Goal: Transaction & Acquisition: Register for event/course

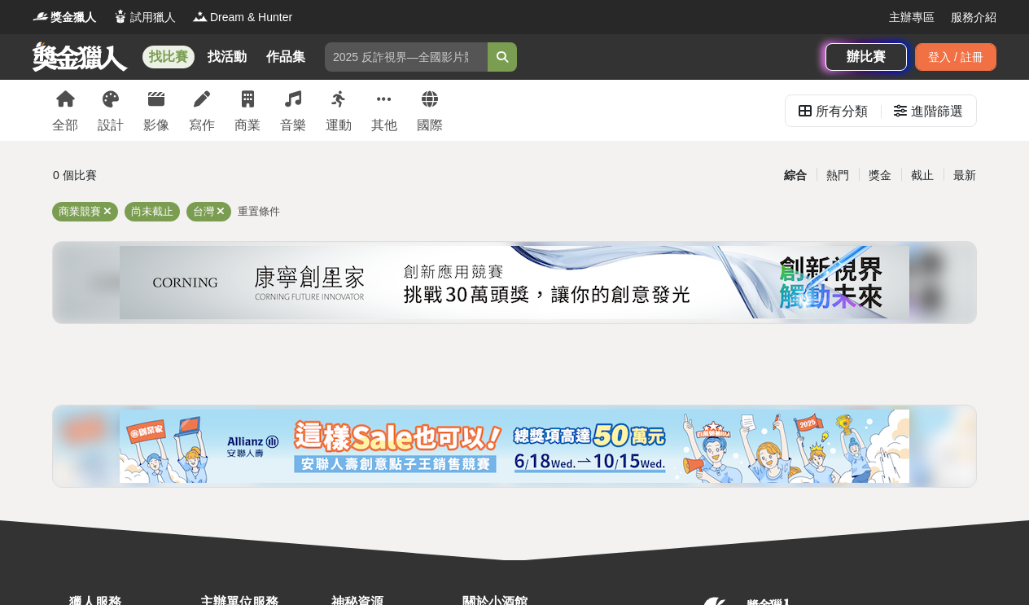
click at [81, 119] on div "全部 設計 影像 寫作 商業 音樂 運動 其他 國際" at bounding box center [247, 110] width 410 height 61
click at [70, 117] on div "全部" at bounding box center [65, 126] width 26 height 20
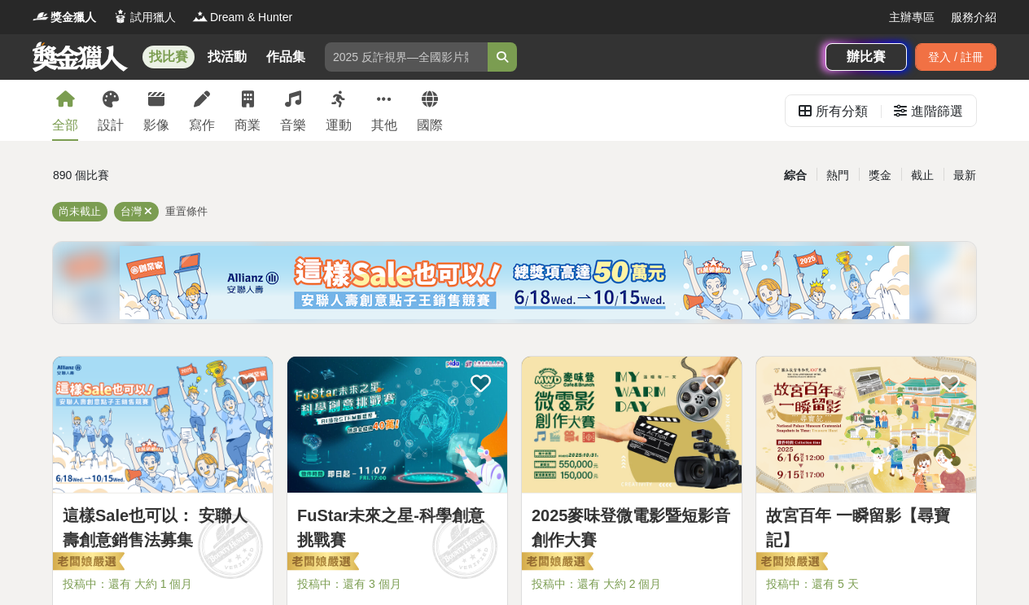
click at [260, 94] on div "全部 設計 影像 寫作 商業 音樂 運動 其他 國際" at bounding box center [247, 110] width 410 height 61
click at [248, 103] on icon at bounding box center [248, 99] width 12 height 16
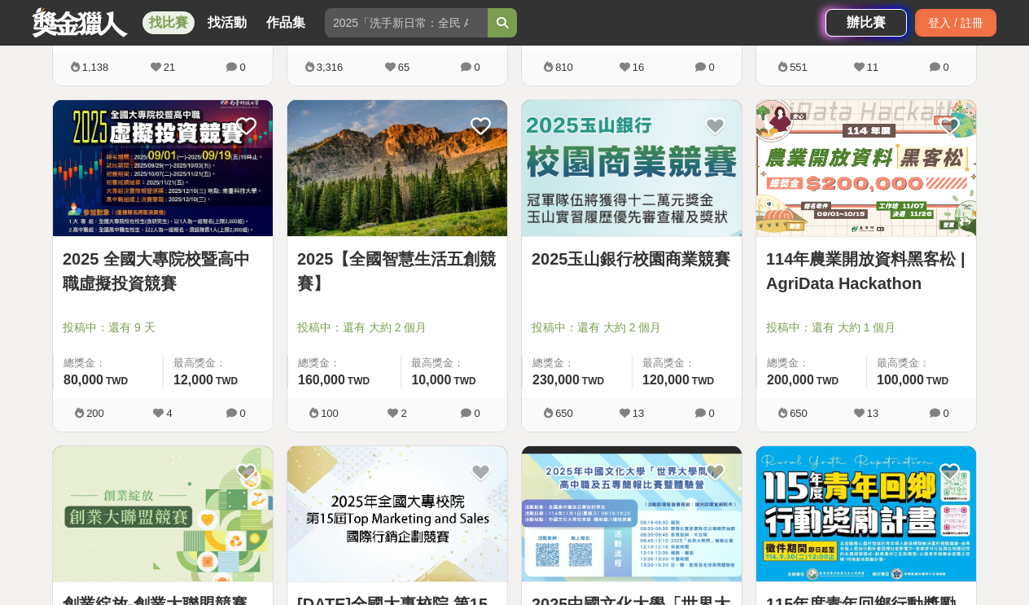
scroll to position [1295, 0]
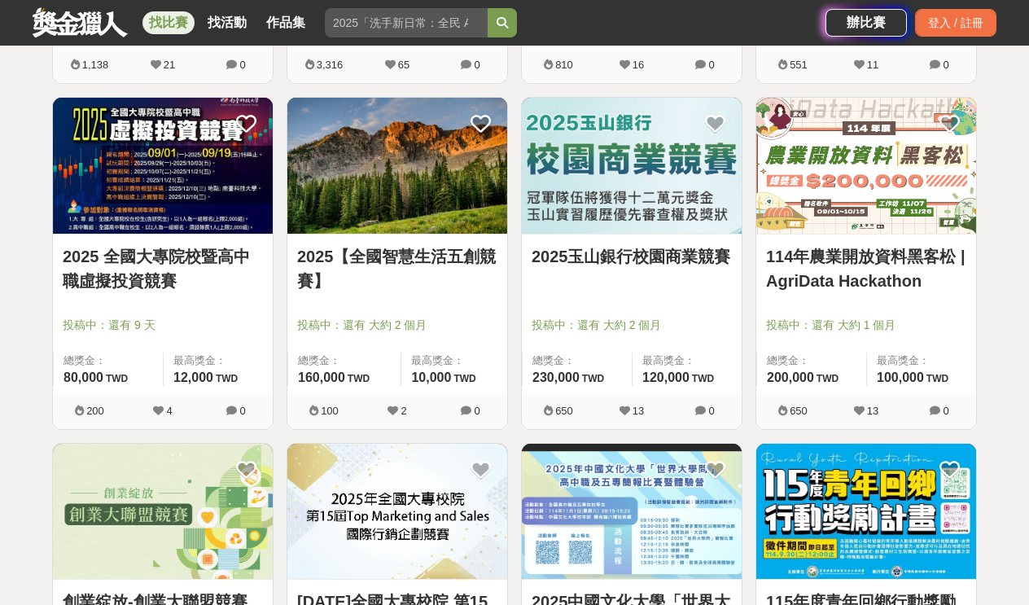
click at [677, 156] on img at bounding box center [632, 166] width 220 height 136
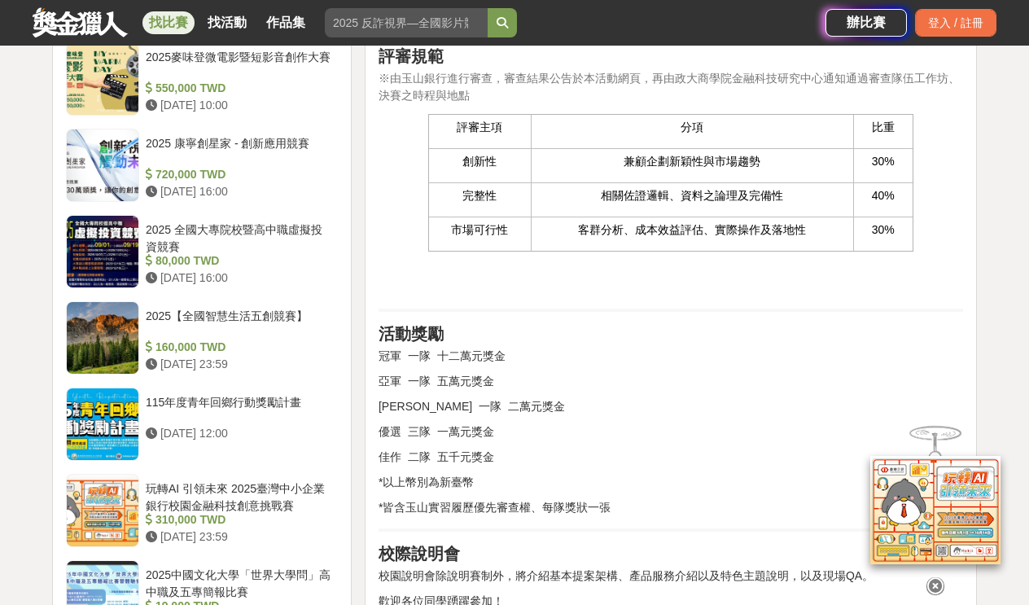
scroll to position [1409, 0]
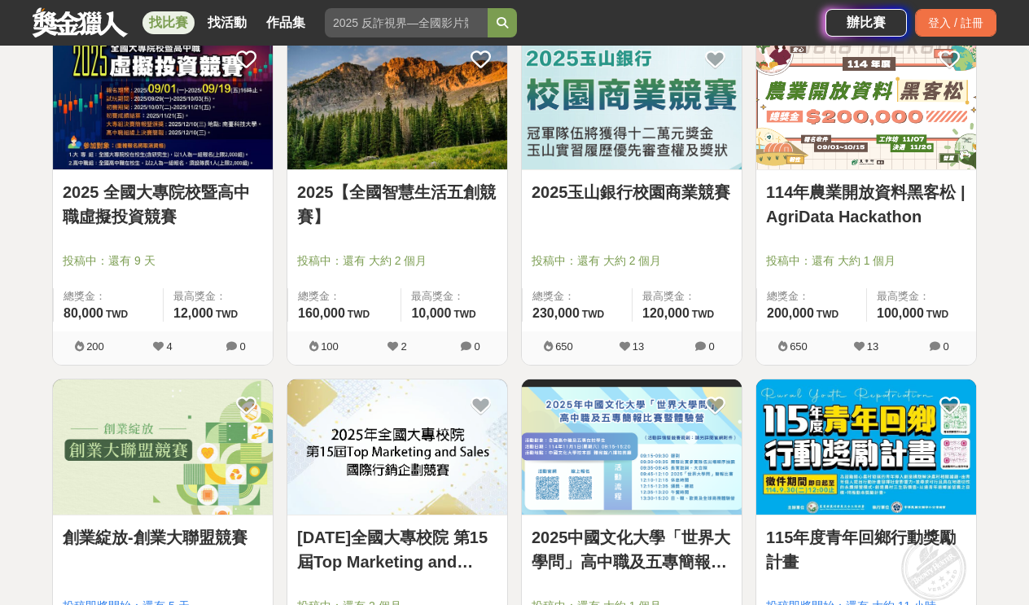
scroll to position [1357, 0]
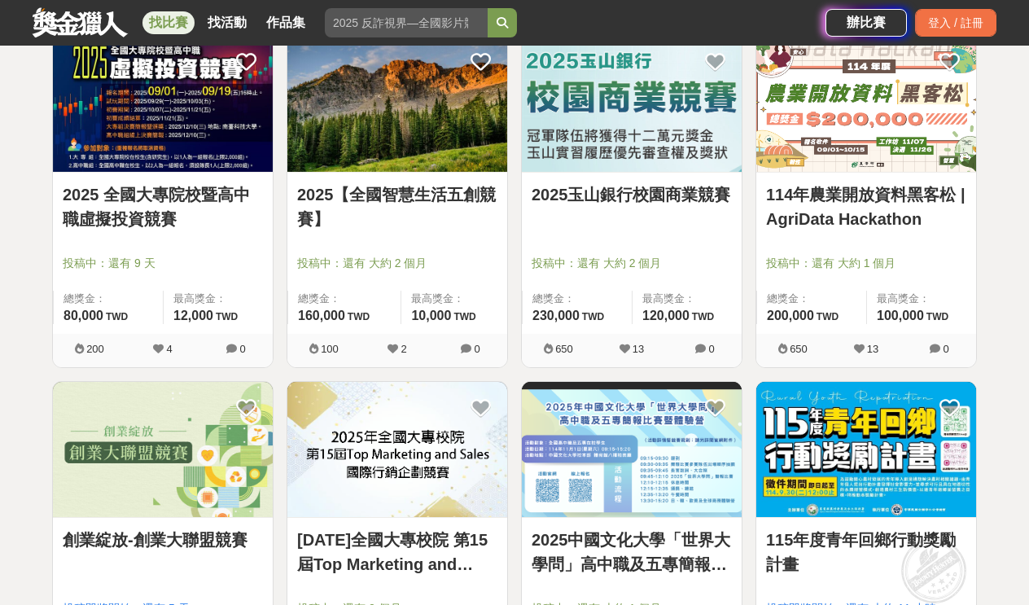
click at [210, 218] on link "2025 全國大專院校暨高中職虛擬投資競賽" at bounding box center [163, 206] width 200 height 49
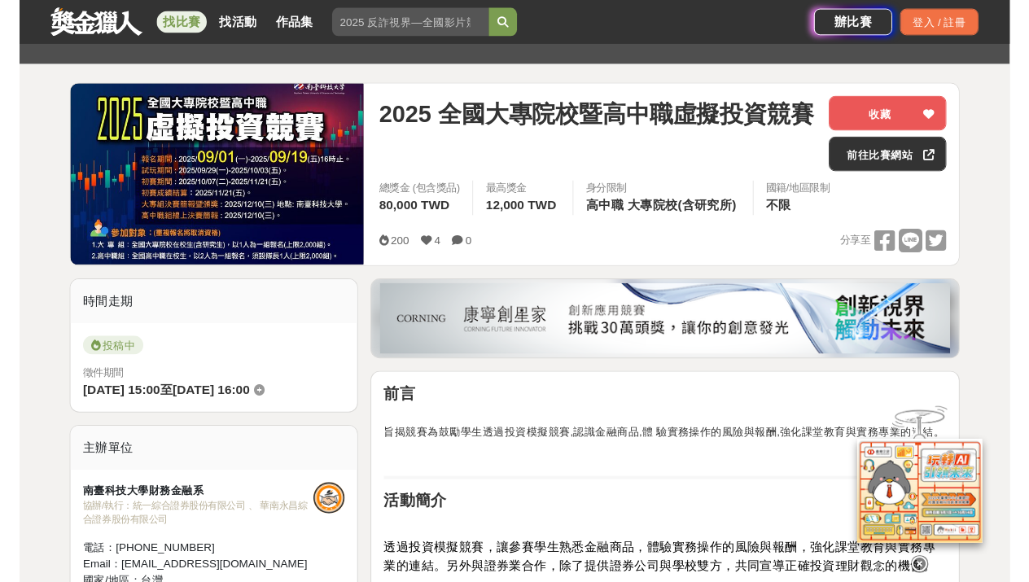
scroll to position [163, 0]
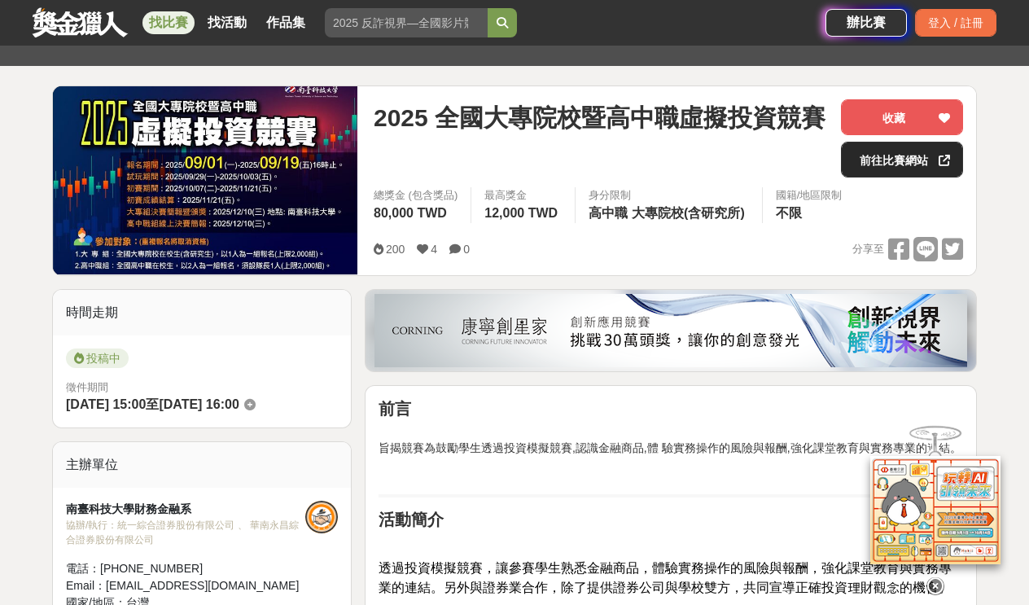
click at [859, 151] on link "前往比賽網站" at bounding box center [902, 160] width 122 height 36
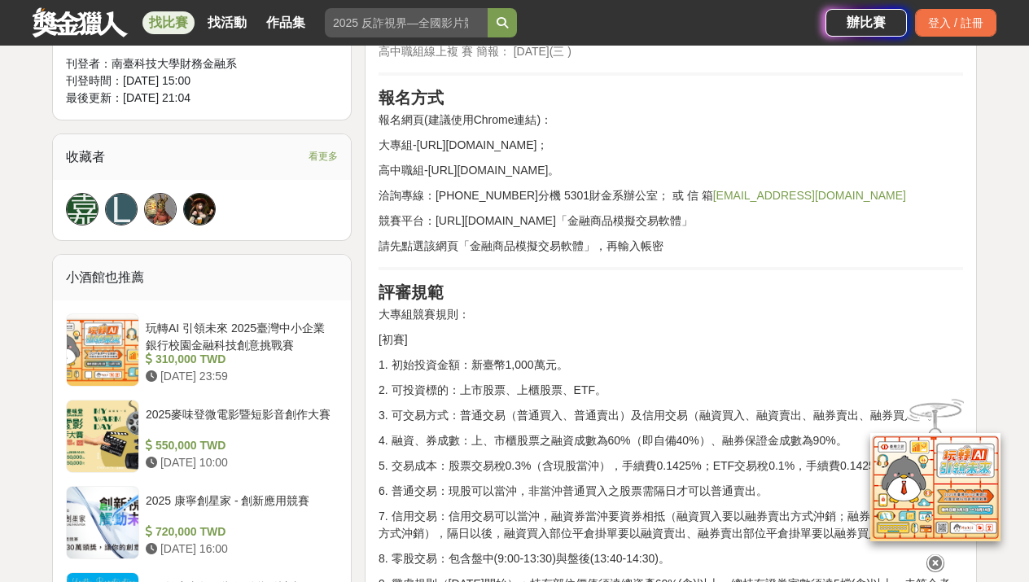
scroll to position [1229, 0]
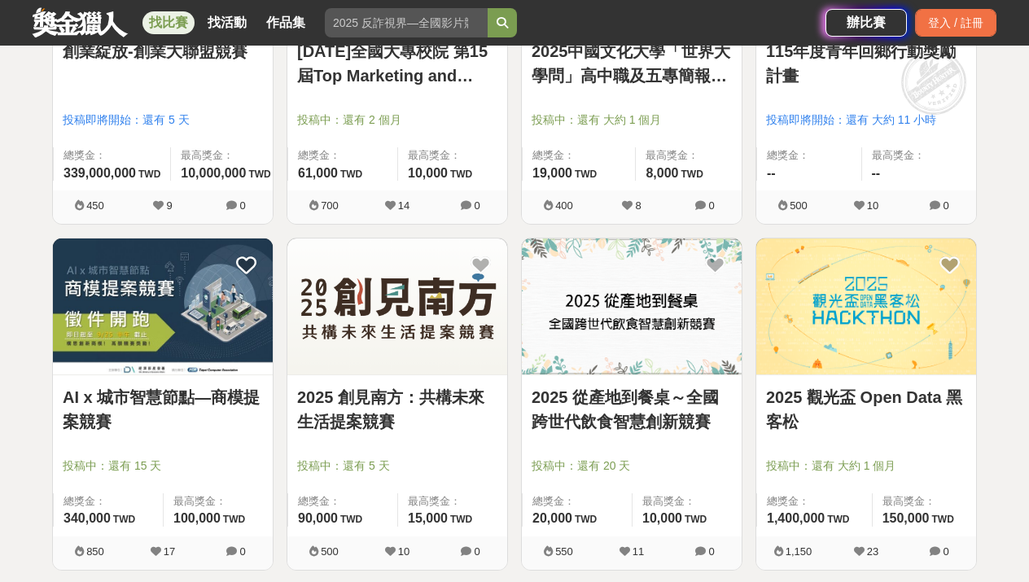
scroll to position [2308, 0]
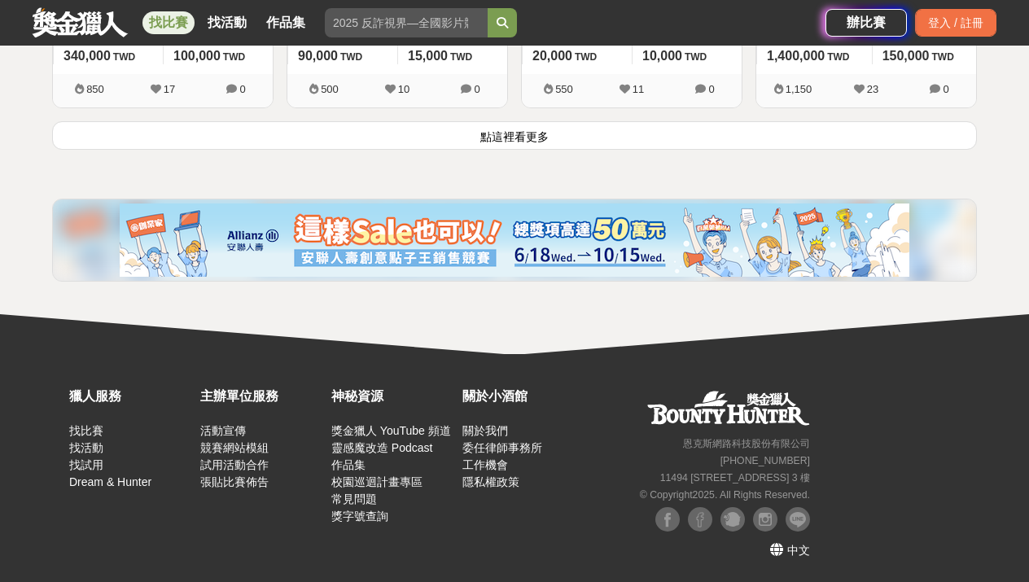
click at [669, 140] on button "點這裡看更多" at bounding box center [514, 135] width 924 height 28
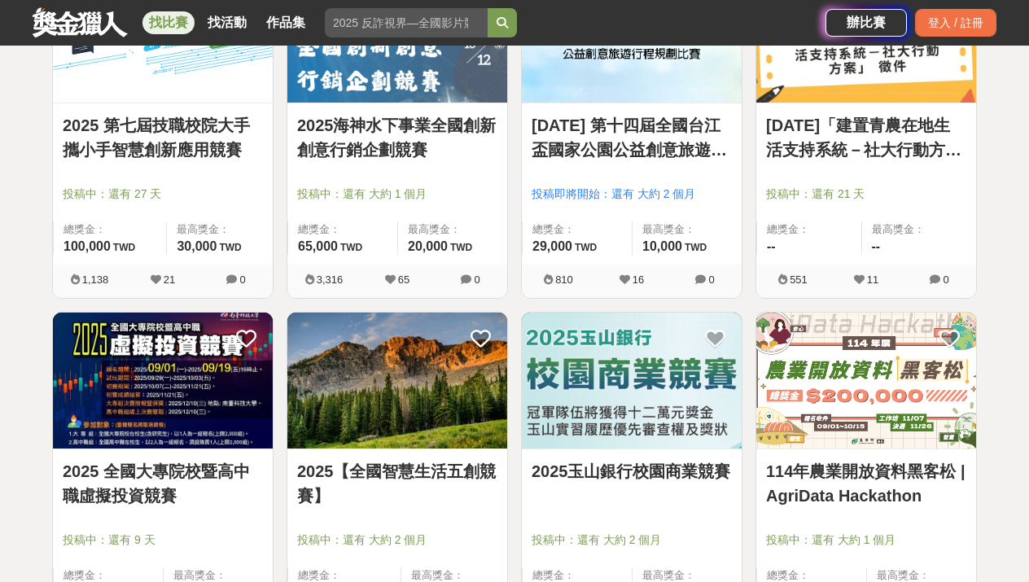
scroll to position [1095, 0]
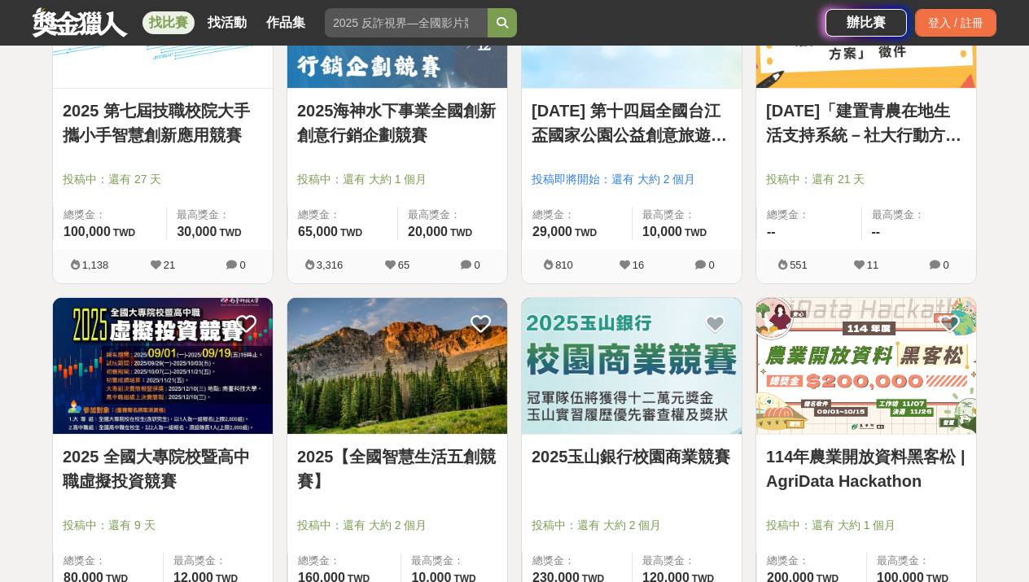
click at [207, 356] on img at bounding box center [163, 366] width 220 height 136
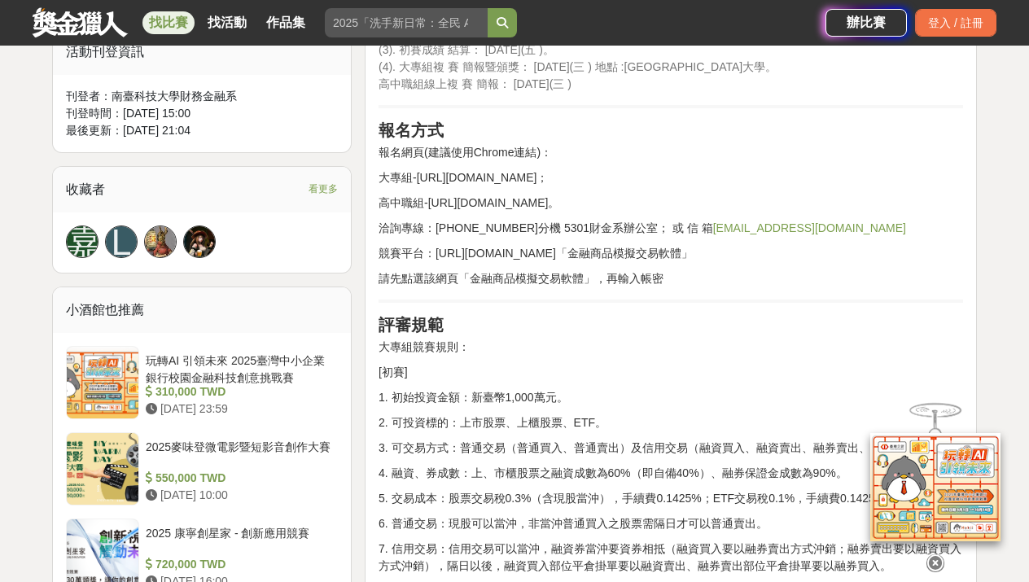
scroll to position [989, 0]
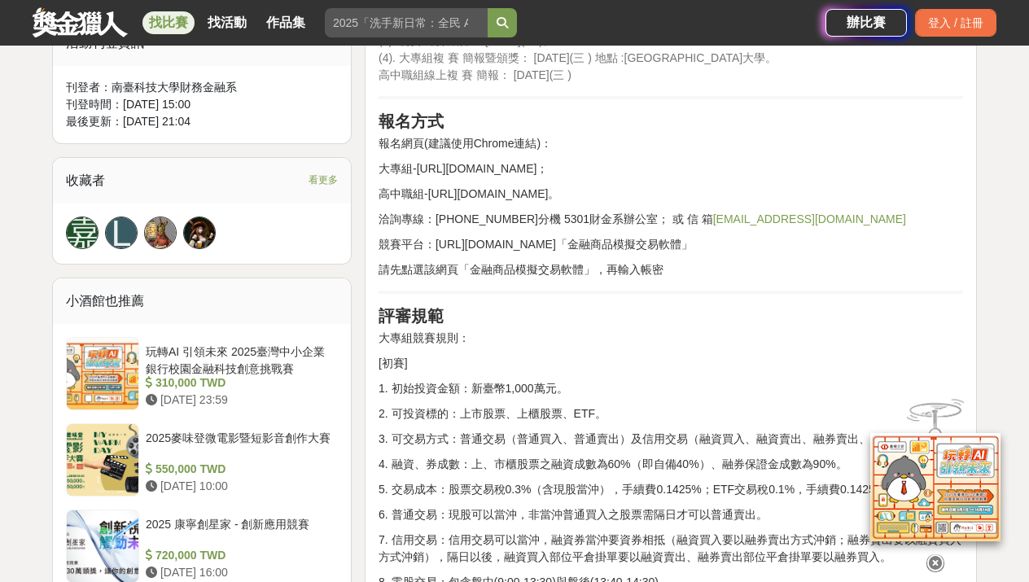
drag, startPoint x: 415, startPoint y: 168, endPoint x: 605, endPoint y: 170, distance: 189.6
click at [605, 170] on p "大專組-https://reurl.cc/rYonNk；" at bounding box center [670, 168] width 584 height 17
copy p "https://reurl.cc/rYonNk；"
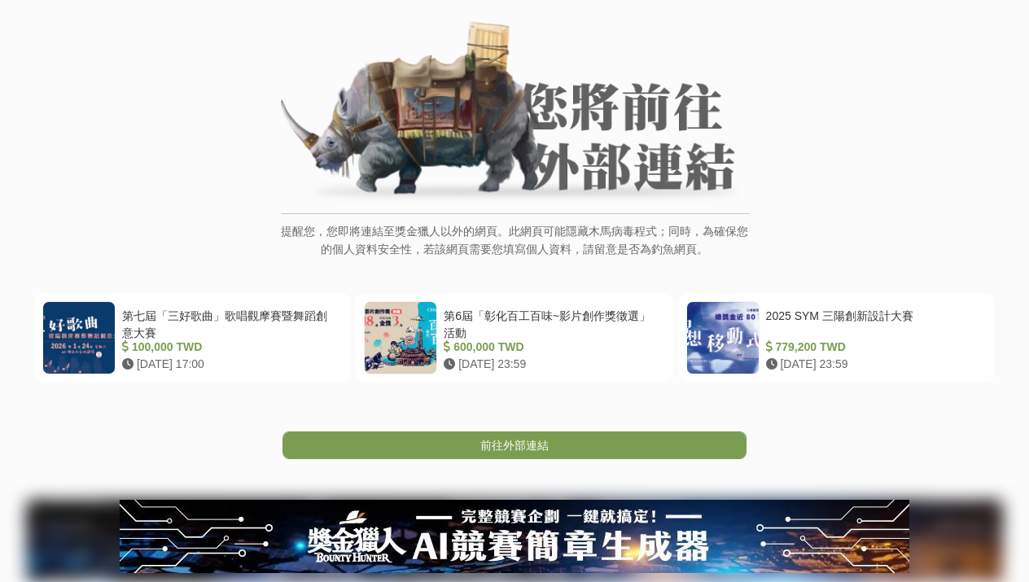
scroll to position [150, 0]
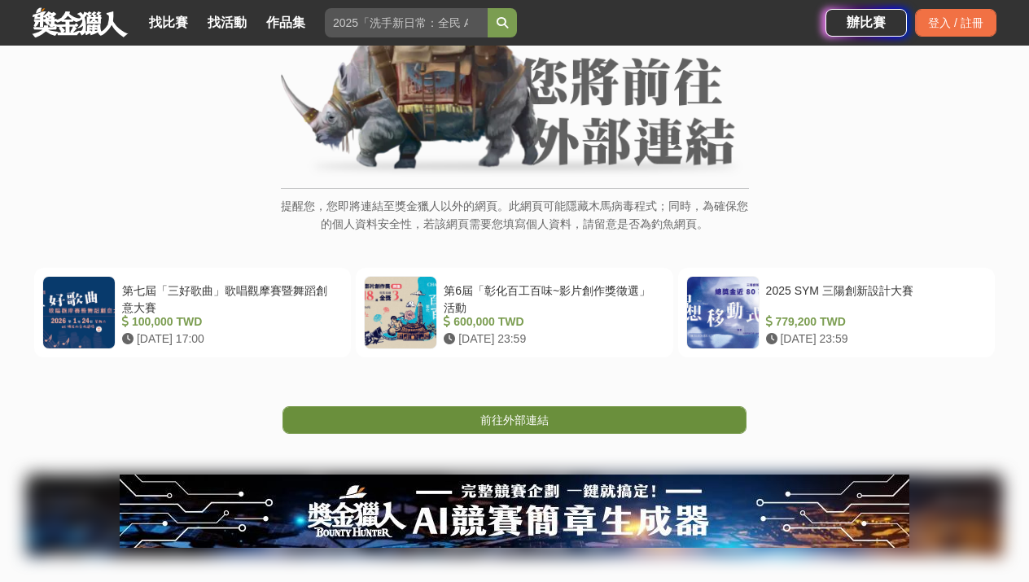
click at [609, 414] on link "前往外部連結" at bounding box center [514, 420] width 464 height 28
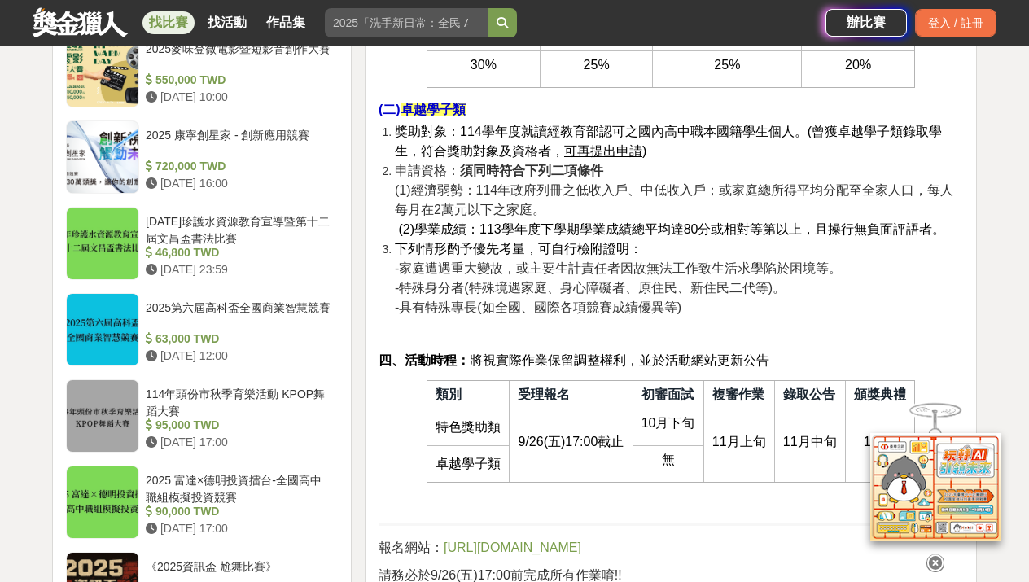
scroll to position [1880, 0]
